Goal: Use online tool/utility: Utilize a website feature to perform a specific function

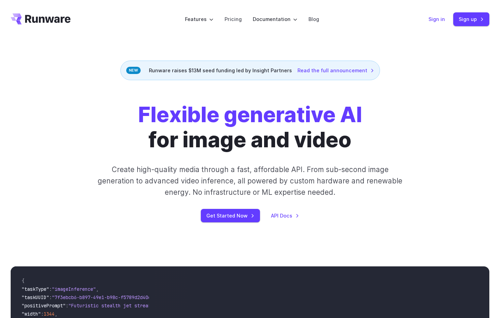
click at [435, 19] on link "Sign in" at bounding box center [436, 19] width 16 height 8
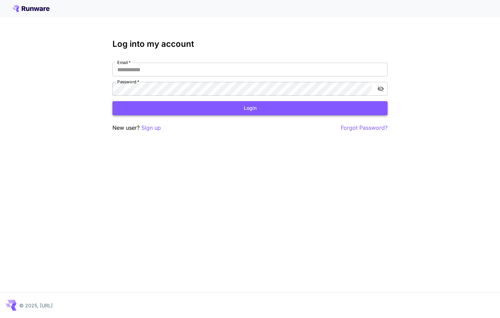
type input "**********"
click at [159, 108] on button "Login" at bounding box center [249, 108] width 275 height 14
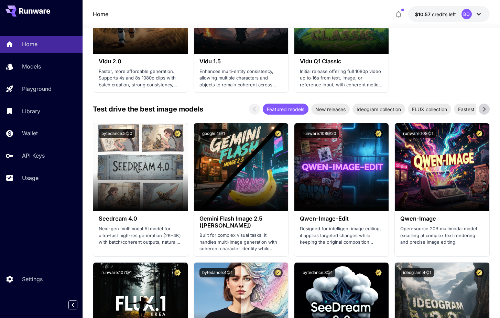
scroll to position [892, 0]
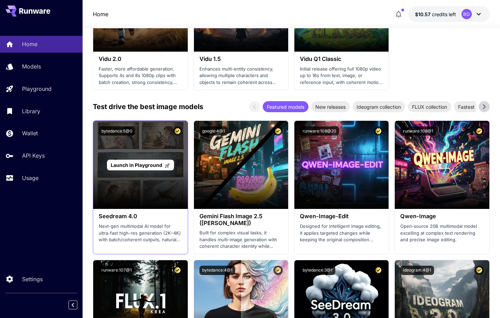
click at [130, 179] on section at bounding box center [140, 189] width 94 height 38
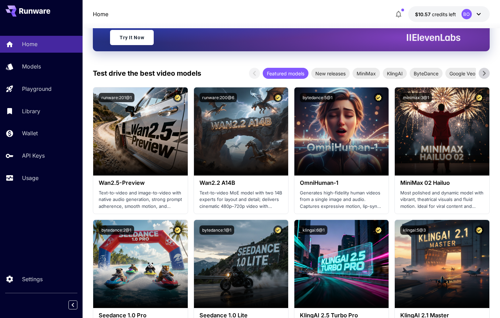
scroll to position [108, 0]
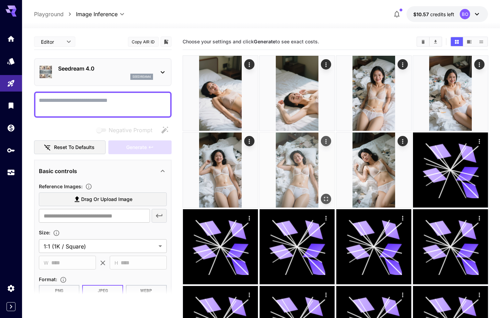
click at [285, 161] on img at bounding box center [297, 169] width 75 height 75
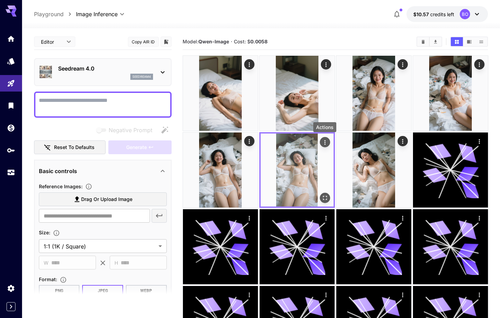
click at [324, 141] on icon "Actions" at bounding box center [324, 142] width 7 height 7
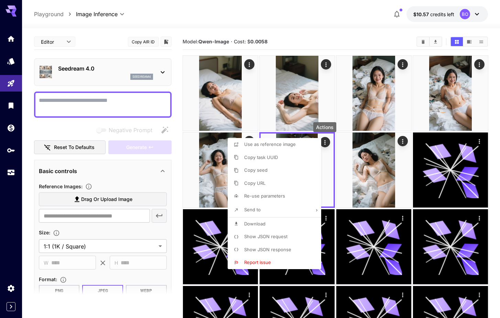
click at [259, 237] on span "Show JSON request" at bounding box center [265, 235] width 43 height 5
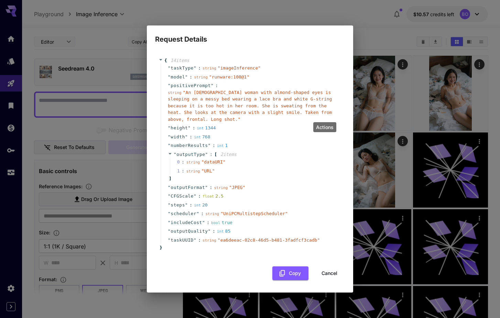
click at [328, 272] on button "Cancel" at bounding box center [329, 273] width 31 height 14
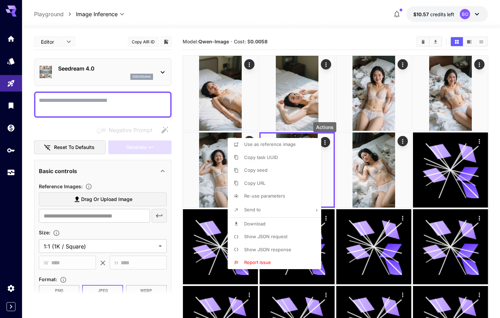
click at [325, 143] on div at bounding box center [250, 159] width 500 height 318
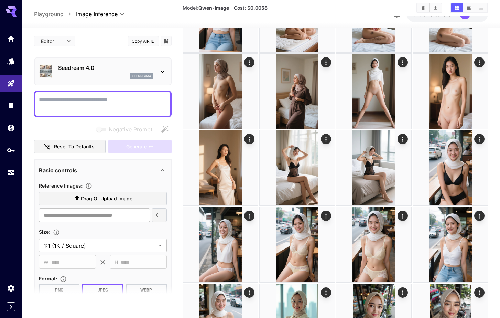
scroll to position [548, 0]
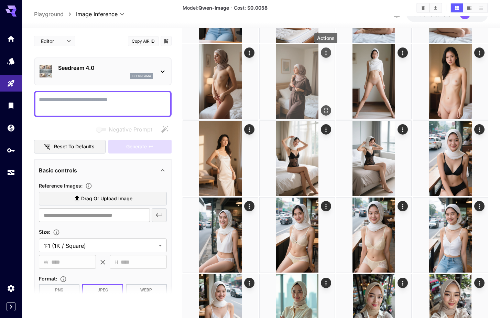
click at [326, 53] on icon "Actions" at bounding box center [325, 53] width 1 height 4
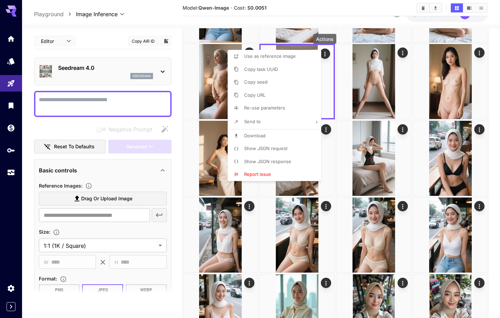
click at [275, 147] on span "Show JSON request" at bounding box center [265, 147] width 43 height 5
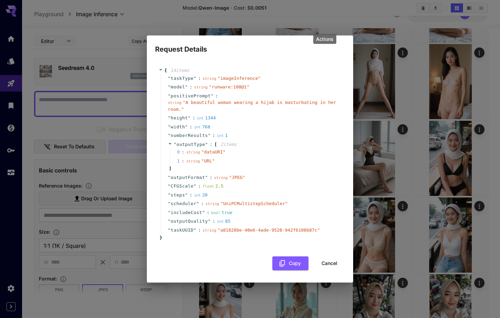
click at [328, 262] on button "Cancel" at bounding box center [329, 263] width 31 height 14
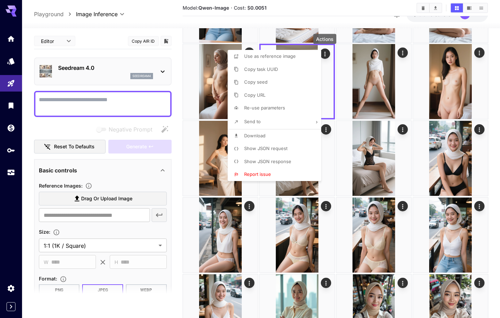
click at [331, 129] on div at bounding box center [250, 159] width 500 height 318
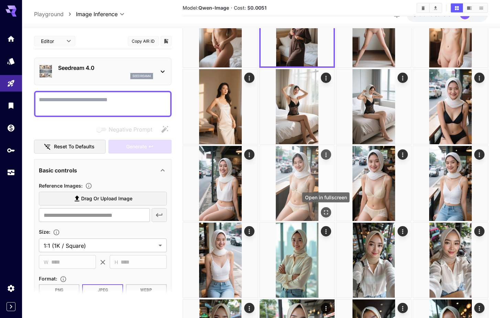
scroll to position [604, 0]
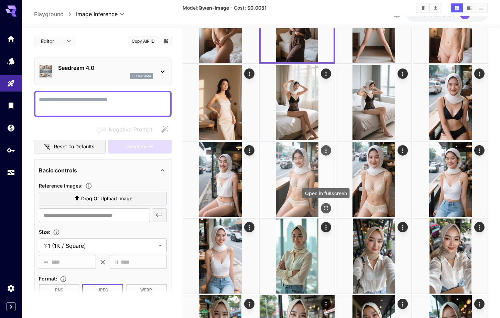
click at [325, 207] on icon "Open in fullscreen" at bounding box center [325, 208] width 7 height 7
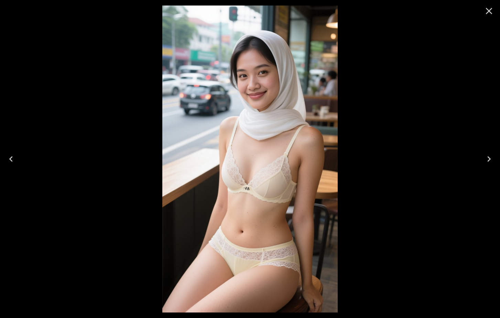
click at [488, 11] on icon "Close" at bounding box center [489, 11] width 7 height 7
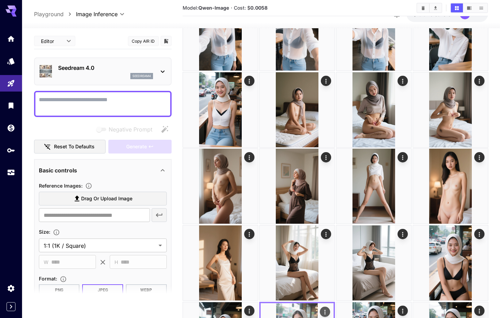
scroll to position [430, 0]
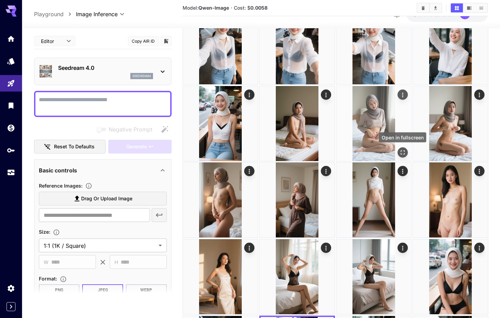
click at [397, 147] on div "Open in fullscreen" at bounding box center [402, 139] width 49 height 15
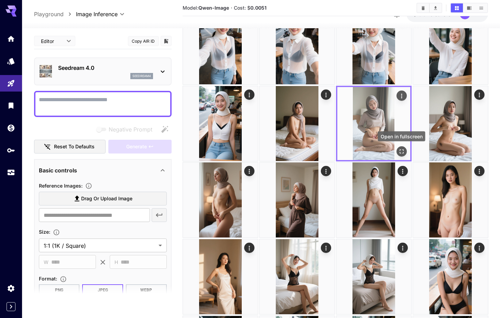
click at [400, 150] on icon "Open in fullscreen" at bounding box center [401, 150] width 7 height 7
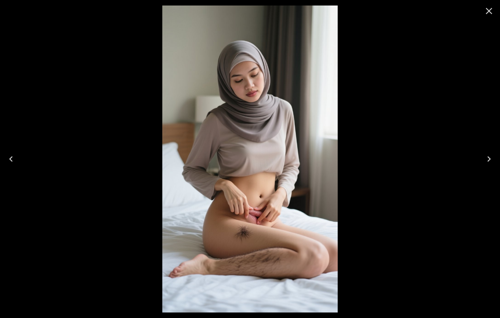
click at [486, 13] on icon "Close" at bounding box center [489, 11] width 7 height 7
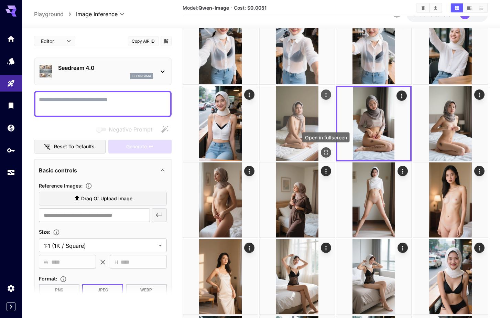
click at [327, 149] on icon "Open in fullscreen" at bounding box center [325, 151] width 7 height 7
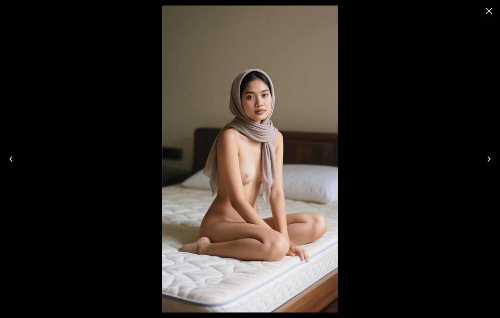
click at [489, 11] on icon "Close" at bounding box center [489, 11] width 7 height 7
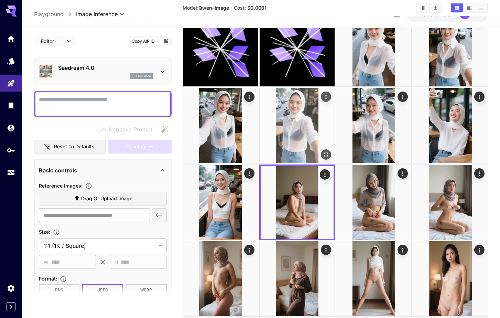
scroll to position [350, 0]
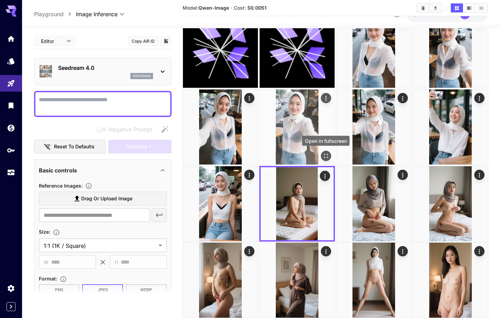
click at [327, 156] on icon "Open in fullscreen" at bounding box center [326, 156] width 4 height 4
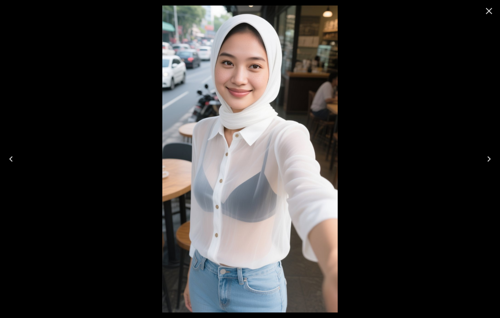
click at [488, 11] on icon "Close" at bounding box center [489, 11] width 7 height 7
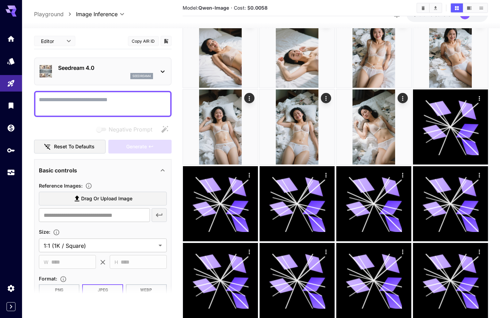
scroll to position [0, 0]
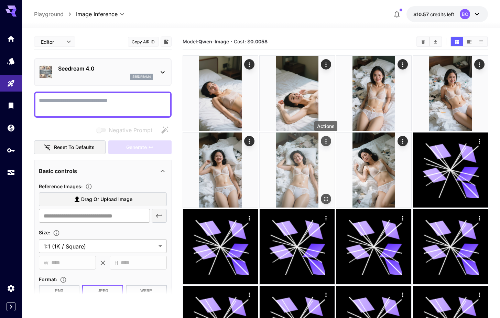
click at [327, 142] on icon "Actions" at bounding box center [325, 141] width 7 height 7
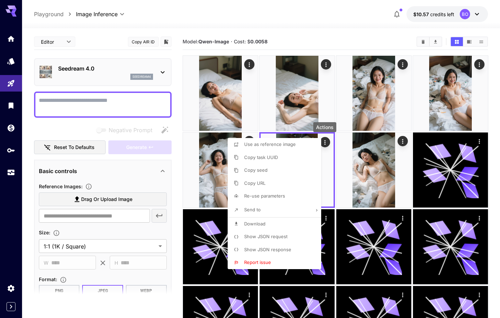
click at [268, 236] on span "Show JSON request" at bounding box center [265, 235] width 43 height 5
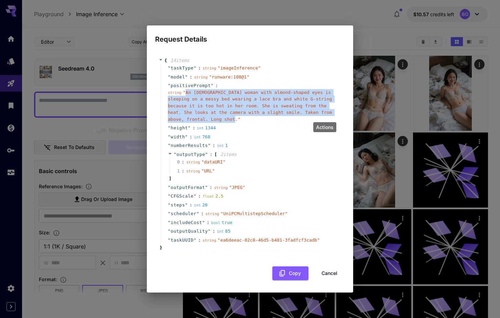
drag, startPoint x: 236, startPoint y: 119, endPoint x: 187, endPoint y: 92, distance: 56.0
click at [187, 92] on span "" An Indonesian-Chinese woman with almond-shaped eyes is sleeping on a messy be…" at bounding box center [250, 106] width 164 height 32
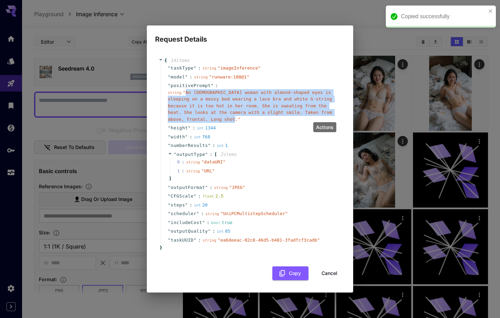
copy span "An Indonesian-Chinese woman with almond-shaped eyes is sleeping on a messy bed …"
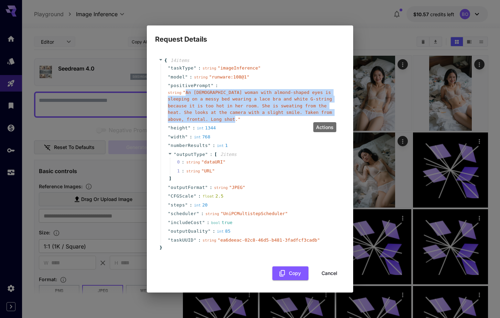
click at [323, 272] on button "Cancel" at bounding box center [329, 273] width 31 height 14
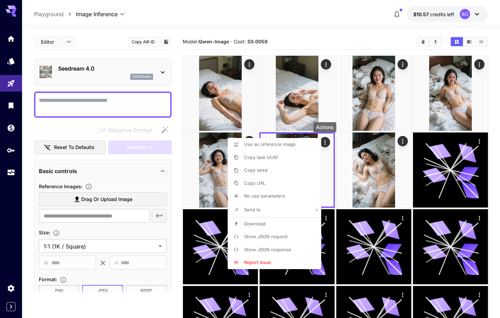
click at [114, 106] on div at bounding box center [250, 159] width 500 height 318
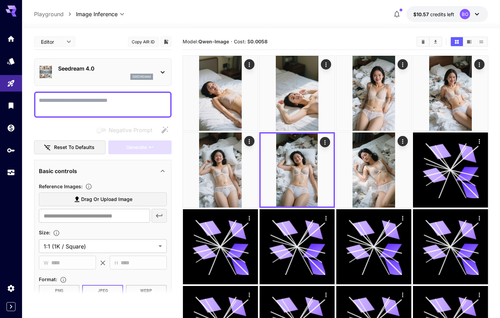
click at [108, 102] on textarea "Negative Prompt" at bounding box center [103, 104] width 128 height 16
paste textarea "**********"
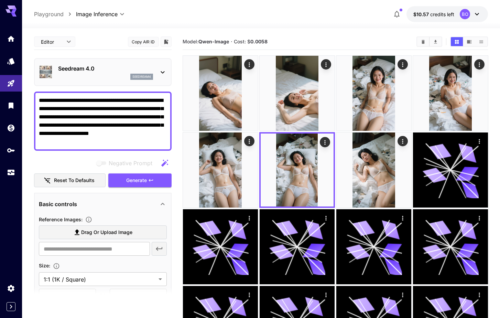
drag, startPoint x: 116, startPoint y: 100, endPoint x: 49, endPoint y: 109, distance: 66.9
click at [49, 109] on textarea "**********" at bounding box center [103, 120] width 128 height 49
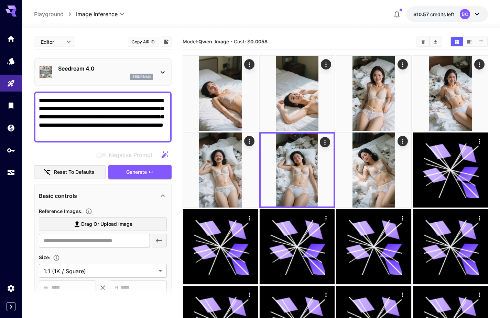
scroll to position [73, 0]
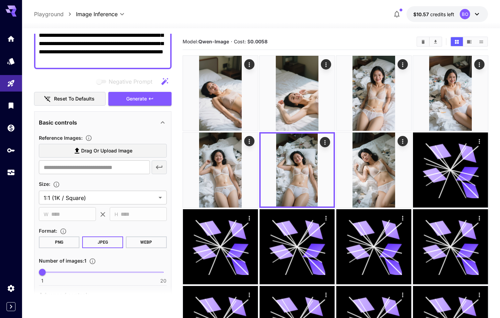
type textarea "**********"
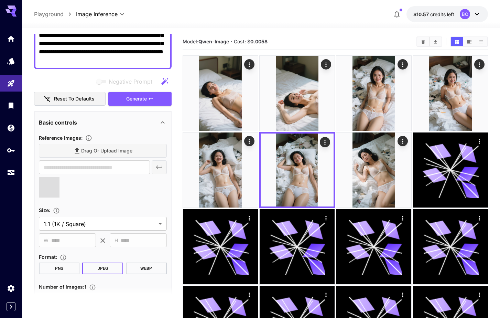
scroll to position [130, 0]
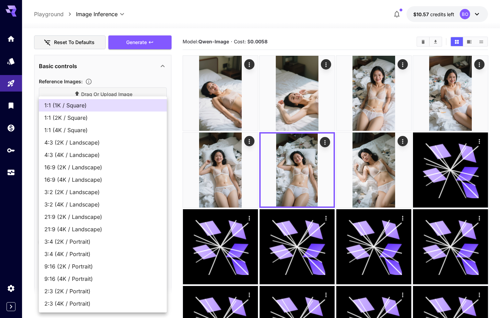
type input "**********"
click at [86, 264] on span "9:16 (2K / Portrait)" at bounding box center [102, 266] width 117 height 8
type input "**********"
type input "****"
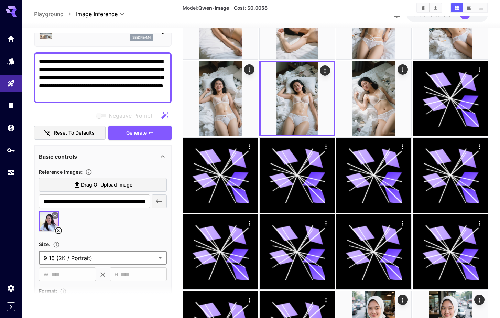
scroll to position [35, 0]
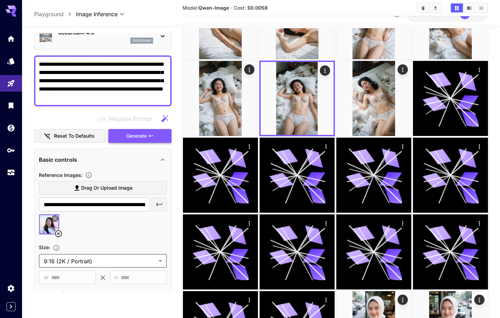
click at [137, 141] on button "Generate" at bounding box center [139, 136] width 63 height 14
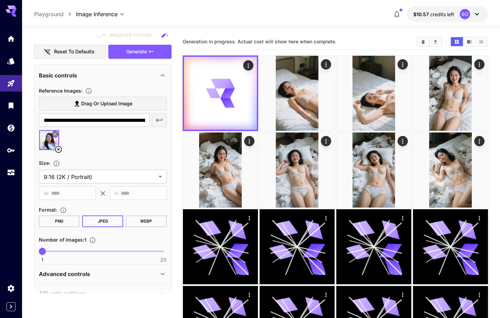
scroll to position [121, 0]
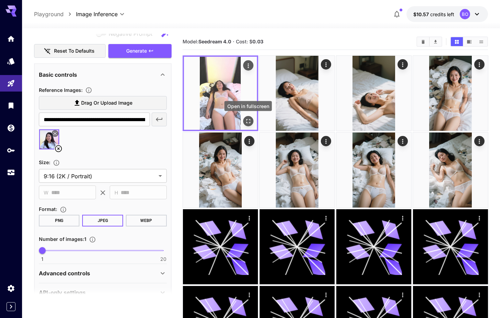
click at [248, 118] on icon "Open in fullscreen" at bounding box center [247, 121] width 7 height 7
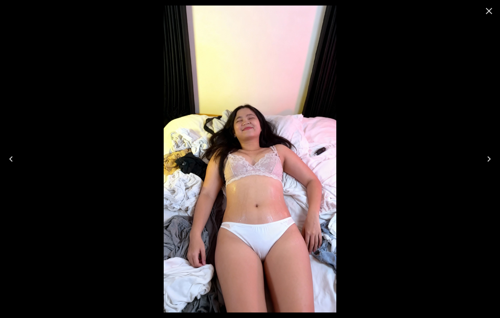
click at [486, 13] on icon "Close" at bounding box center [488, 10] width 11 height 11
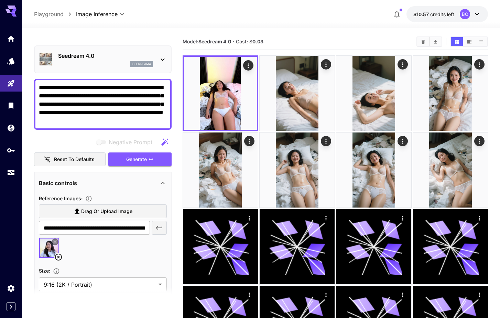
scroll to position [10, 0]
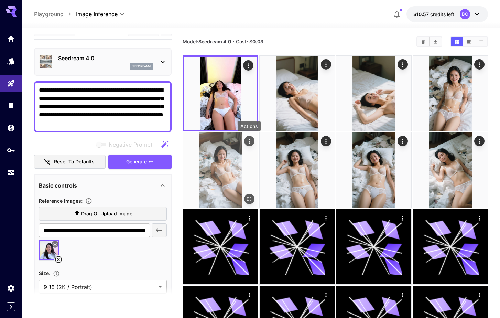
click at [245, 137] on div "Actions" at bounding box center [248, 141] width 7 height 8
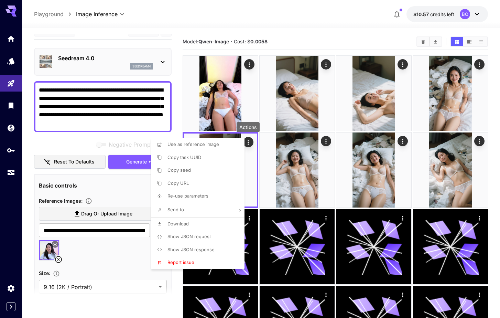
click at [182, 239] on span "Show JSON request" at bounding box center [188, 235] width 43 height 5
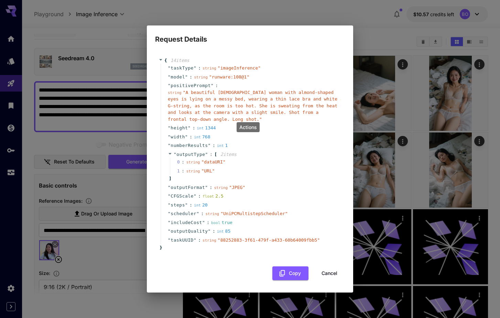
click at [334, 269] on button "Cancel" at bounding box center [329, 273] width 31 height 14
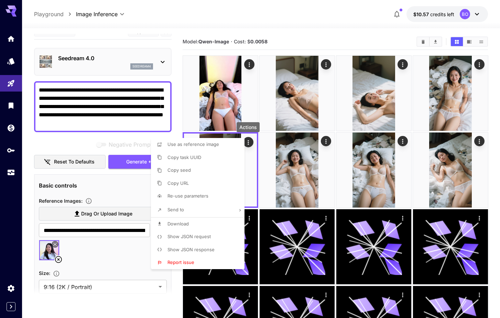
click at [247, 143] on div at bounding box center [250, 159] width 500 height 318
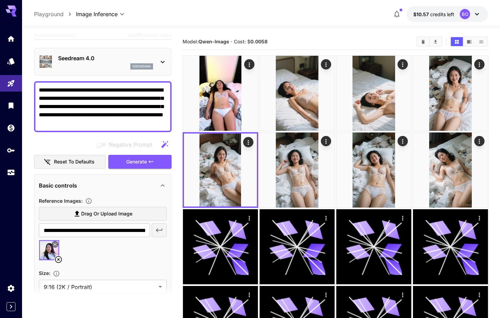
scroll to position [25, 0]
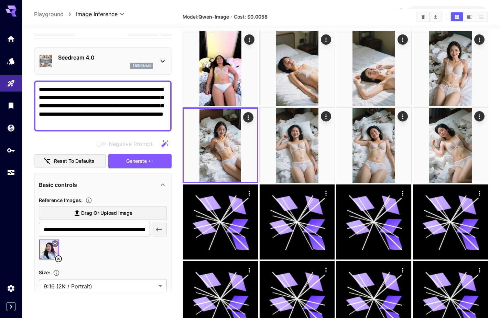
click at [142, 110] on textarea "**********" at bounding box center [103, 105] width 128 height 41
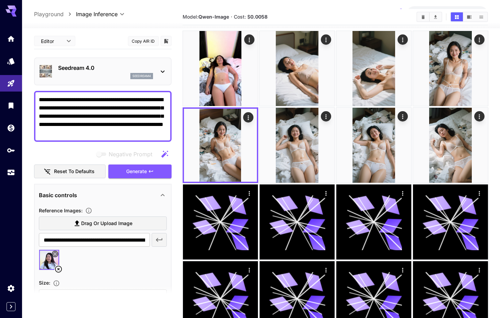
click at [100, 125] on textarea "**********" at bounding box center [103, 116] width 128 height 41
paste textarea
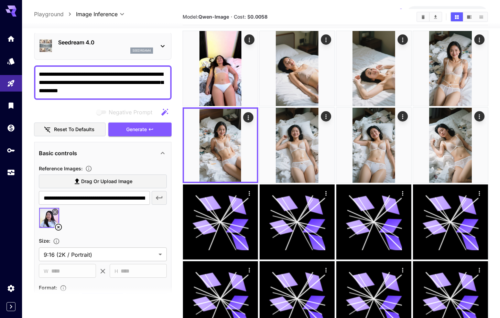
scroll to position [8, 0]
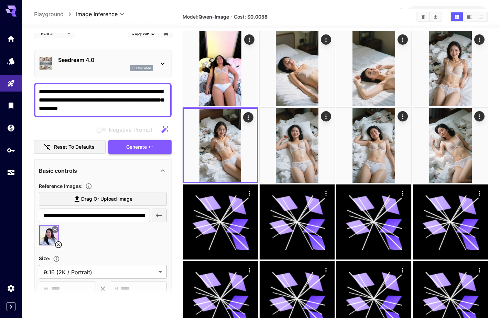
type textarea "**********"
click at [135, 145] on span "Generate" at bounding box center [136, 147] width 21 height 9
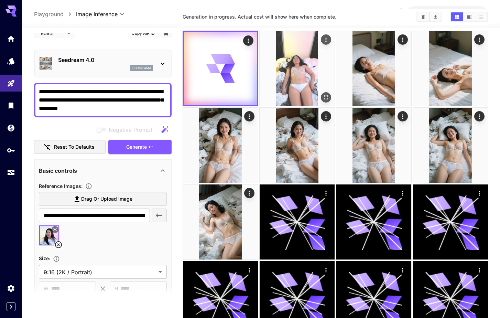
click at [327, 96] on icon "Open in fullscreen" at bounding box center [326, 97] width 4 height 4
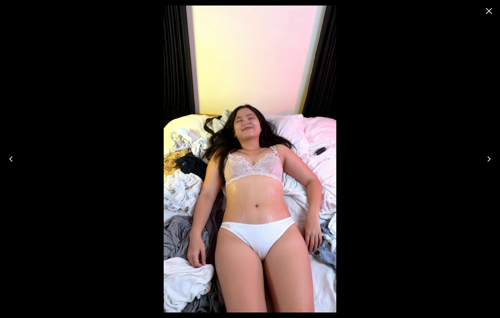
click at [488, 12] on icon "Close" at bounding box center [488, 10] width 11 height 11
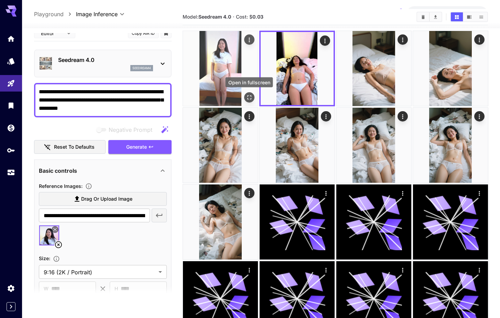
click at [251, 99] on icon "Open in fullscreen" at bounding box center [248, 97] width 7 height 7
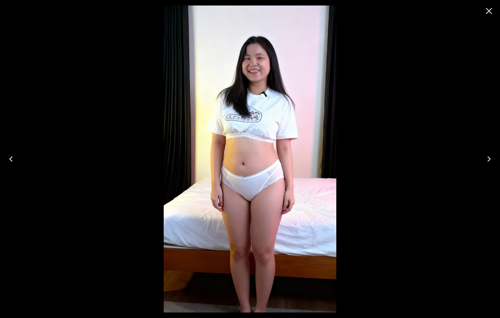
click at [489, 12] on icon "Close" at bounding box center [489, 11] width 7 height 7
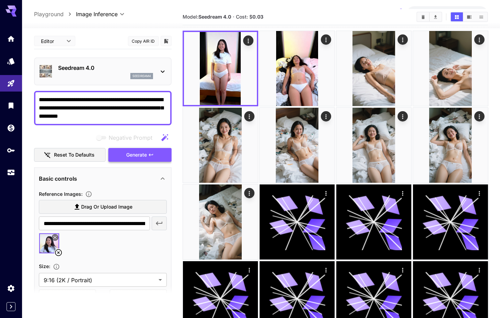
scroll to position [8, 0]
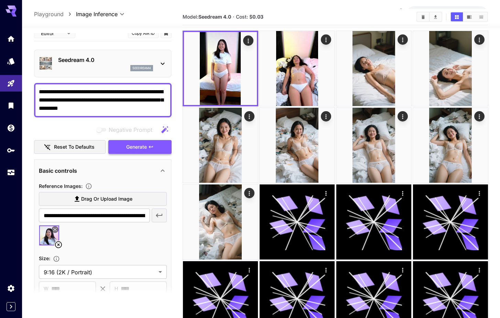
click at [152, 143] on button "Generate" at bounding box center [139, 147] width 63 height 14
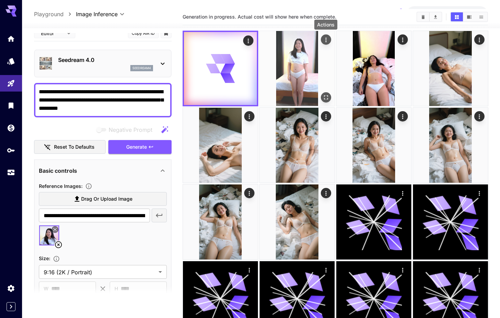
click at [325, 41] on icon "Actions" at bounding box center [325, 39] width 7 height 7
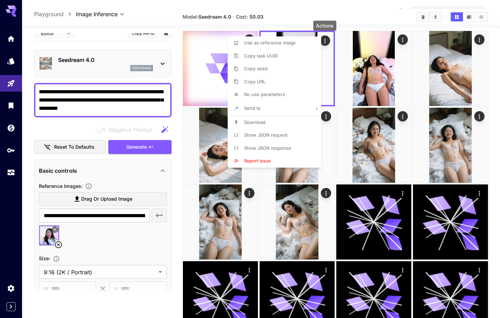
click at [272, 136] on span "Show JSON request" at bounding box center [265, 134] width 43 height 5
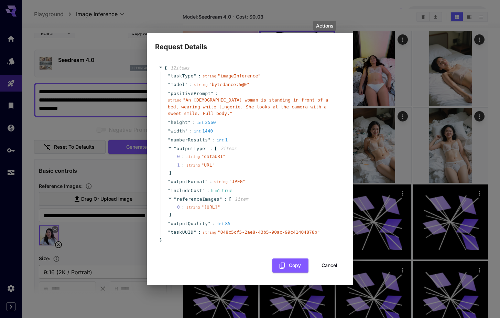
click at [332, 266] on button "Cancel" at bounding box center [329, 265] width 31 height 14
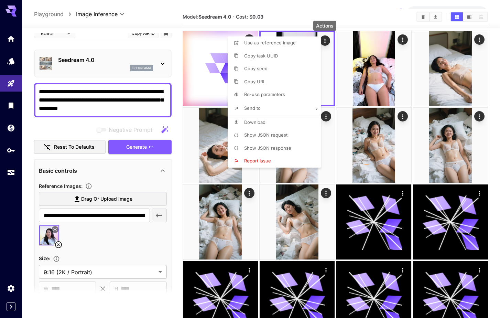
click at [178, 250] on div at bounding box center [250, 159] width 500 height 318
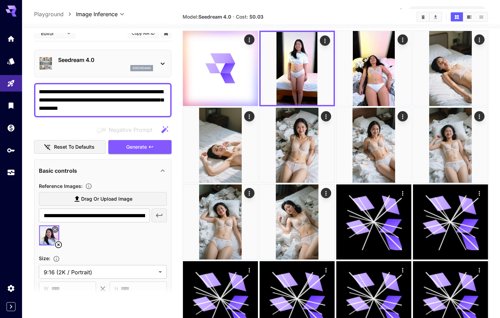
scroll to position [120, 0]
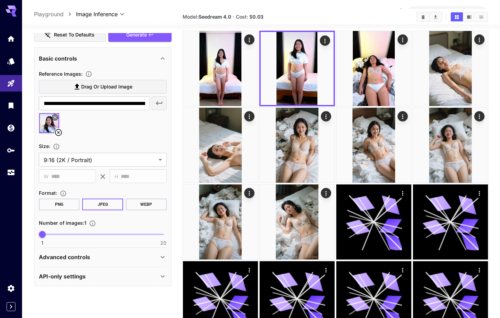
click at [145, 275] on div "API-only settings" at bounding box center [99, 276] width 120 height 8
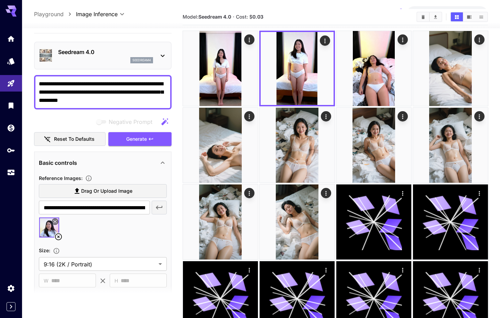
scroll to position [0, 0]
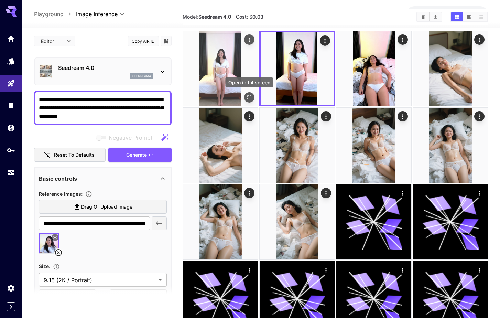
click at [248, 96] on icon "Open in fullscreen" at bounding box center [248, 97] width 7 height 7
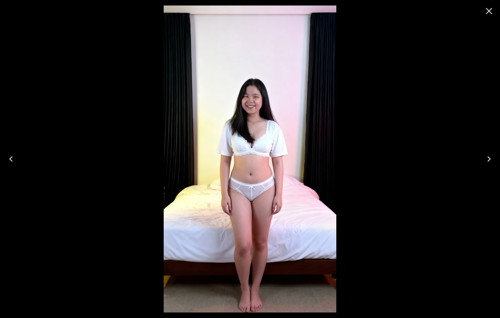
click at [485, 12] on icon "Close" at bounding box center [488, 10] width 11 height 11
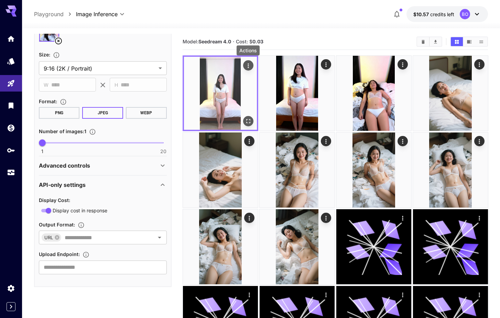
click at [246, 64] on icon "Actions" at bounding box center [247, 65] width 7 height 7
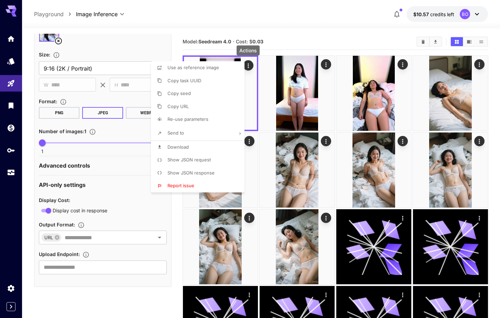
click at [214, 169] on li "Show JSON response" at bounding box center [200, 172] width 98 height 13
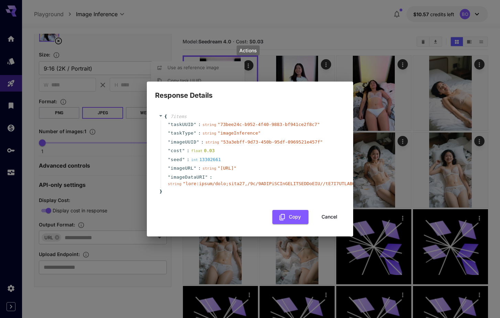
click at [332, 222] on button "Cancel" at bounding box center [329, 217] width 31 height 14
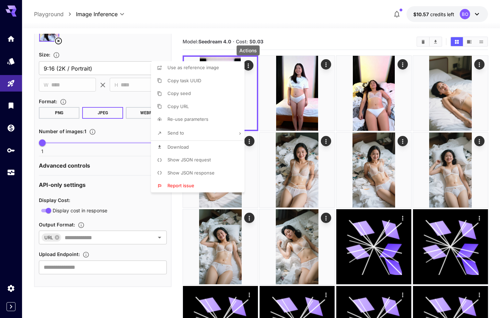
click at [305, 45] on div at bounding box center [250, 159] width 500 height 318
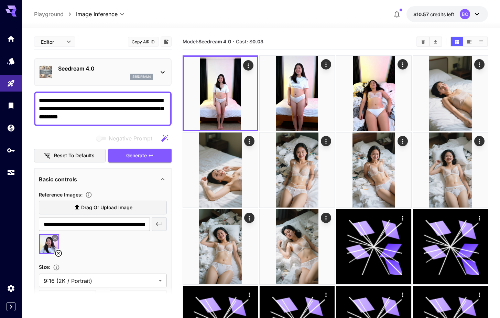
click at [101, 114] on textarea "**********" at bounding box center [103, 108] width 128 height 25
paste textarea
type textarea "**********"
click at [140, 158] on span "Generate" at bounding box center [136, 155] width 21 height 9
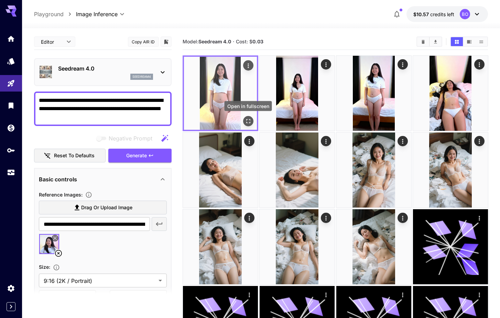
click at [247, 121] on icon "Open in fullscreen" at bounding box center [247, 121] width 7 height 7
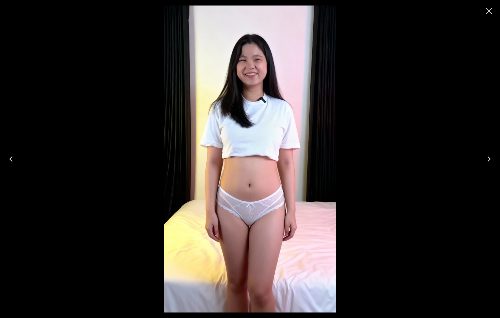
click at [489, 13] on icon "Close" at bounding box center [488, 10] width 11 height 11
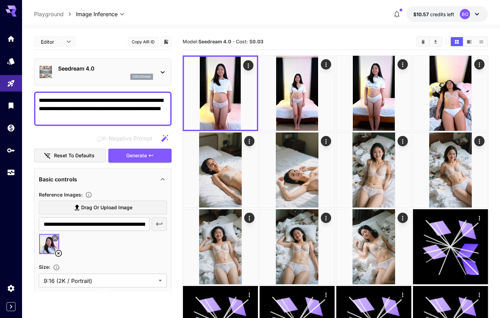
click at [62, 103] on textarea "**********" at bounding box center [103, 108] width 128 height 25
paste textarea "**********"
click at [144, 156] on span "Generate" at bounding box center [136, 155] width 21 height 9
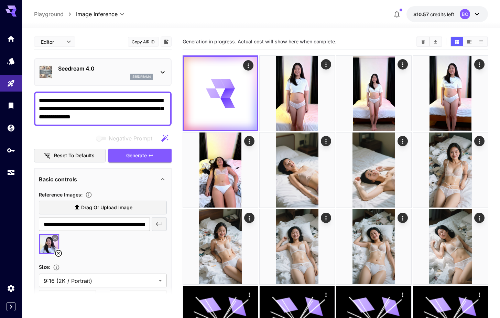
click at [75, 102] on textarea "**********" at bounding box center [103, 108] width 128 height 25
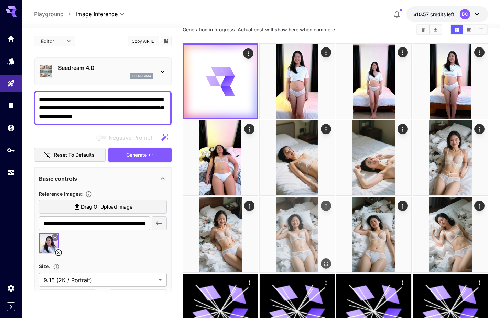
scroll to position [13, 0]
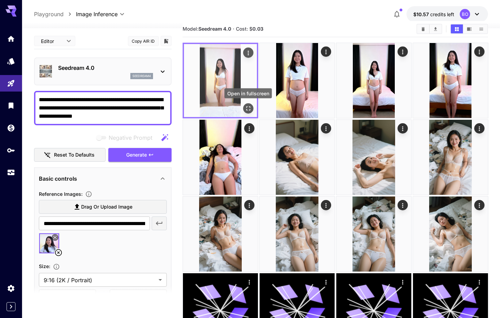
click at [247, 108] on icon "Open in fullscreen" at bounding box center [247, 108] width 7 height 7
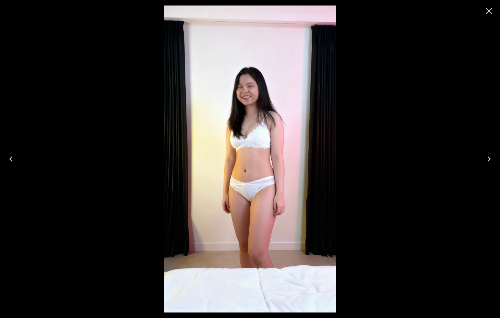
click at [488, 12] on icon "Close" at bounding box center [488, 10] width 11 height 11
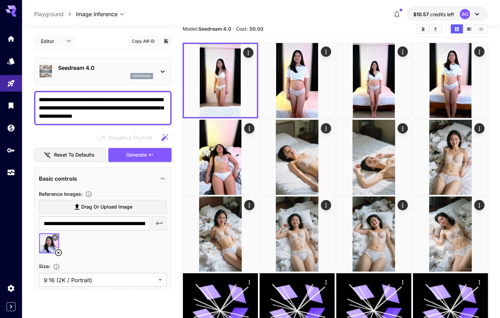
click at [121, 117] on textarea "**********" at bounding box center [103, 108] width 128 height 25
click at [133, 116] on textarea "**********" at bounding box center [103, 108] width 128 height 25
type textarea "**********"
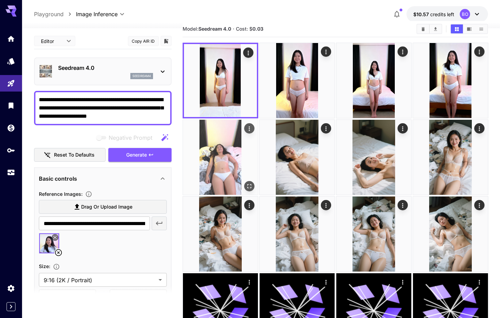
scroll to position [13, 0]
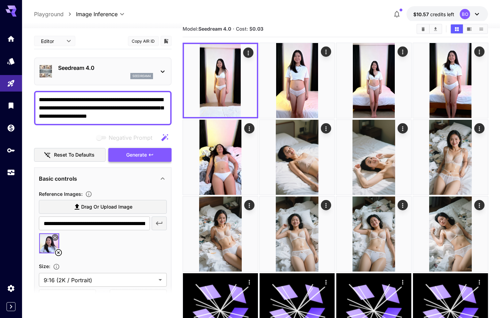
click at [155, 157] on button "Generate" at bounding box center [139, 155] width 63 height 14
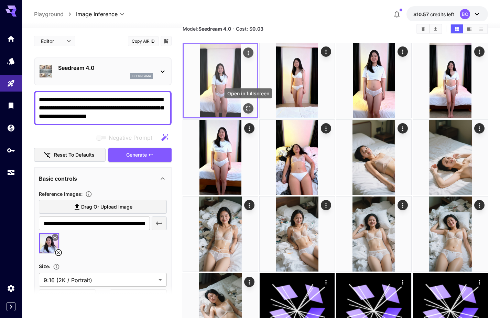
click at [247, 109] on icon "Open in fullscreen" at bounding box center [247, 108] width 7 height 7
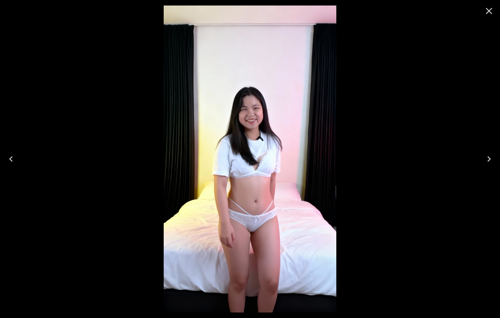
click at [488, 11] on icon "Close" at bounding box center [489, 11] width 7 height 7
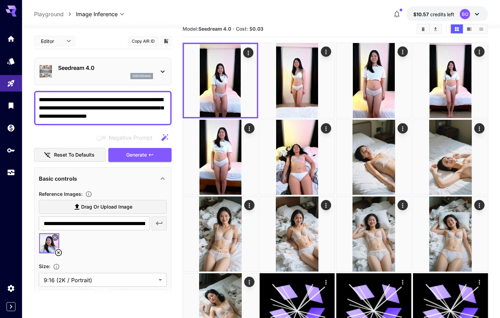
drag, startPoint x: 105, startPoint y: 100, endPoint x: 64, endPoint y: 102, distance: 41.6
click at [64, 102] on textarea "**********" at bounding box center [103, 108] width 128 height 25
click at [106, 100] on textarea "**********" at bounding box center [103, 108] width 128 height 25
paste textarea
type textarea "**********"
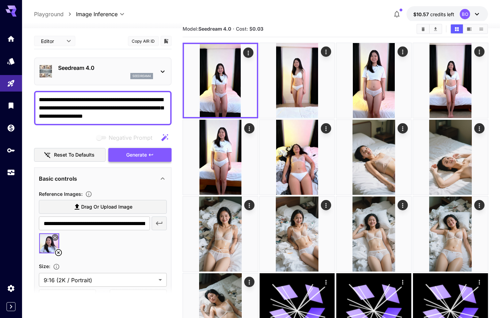
click at [136, 153] on span "Generate" at bounding box center [136, 155] width 21 height 9
